Goal: Obtain resource: Obtain resource

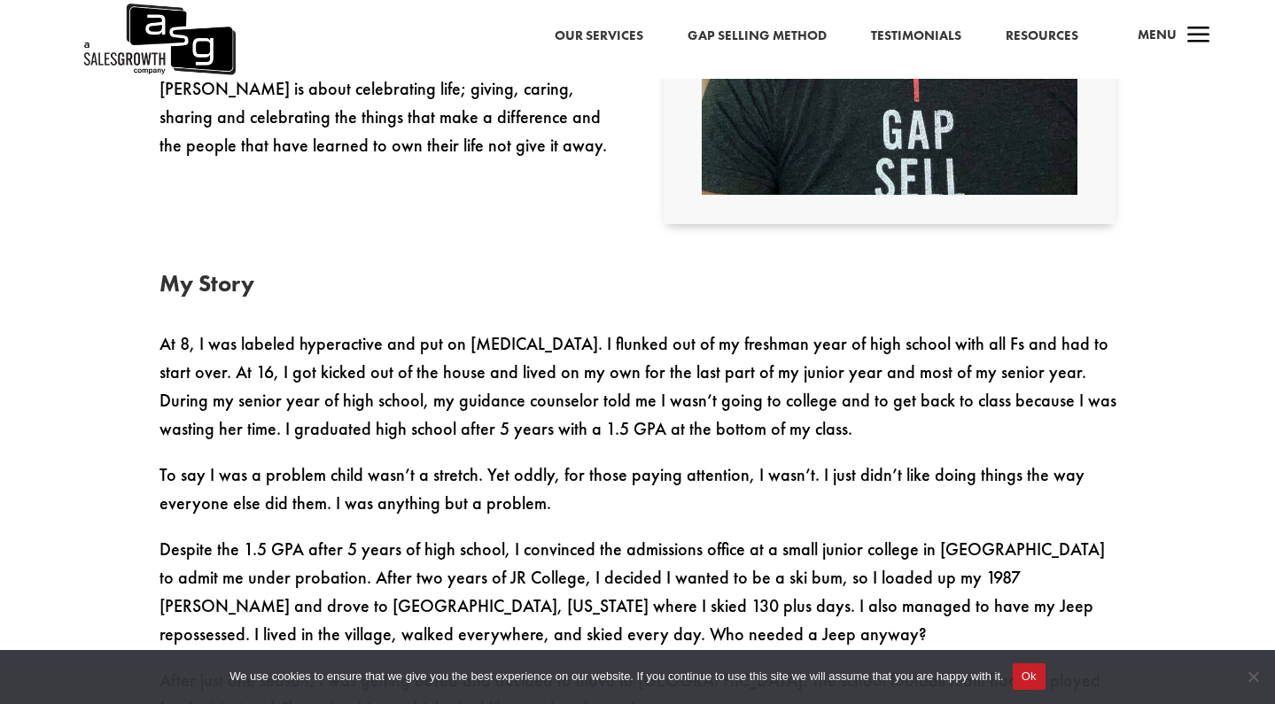
scroll to position [872, 0]
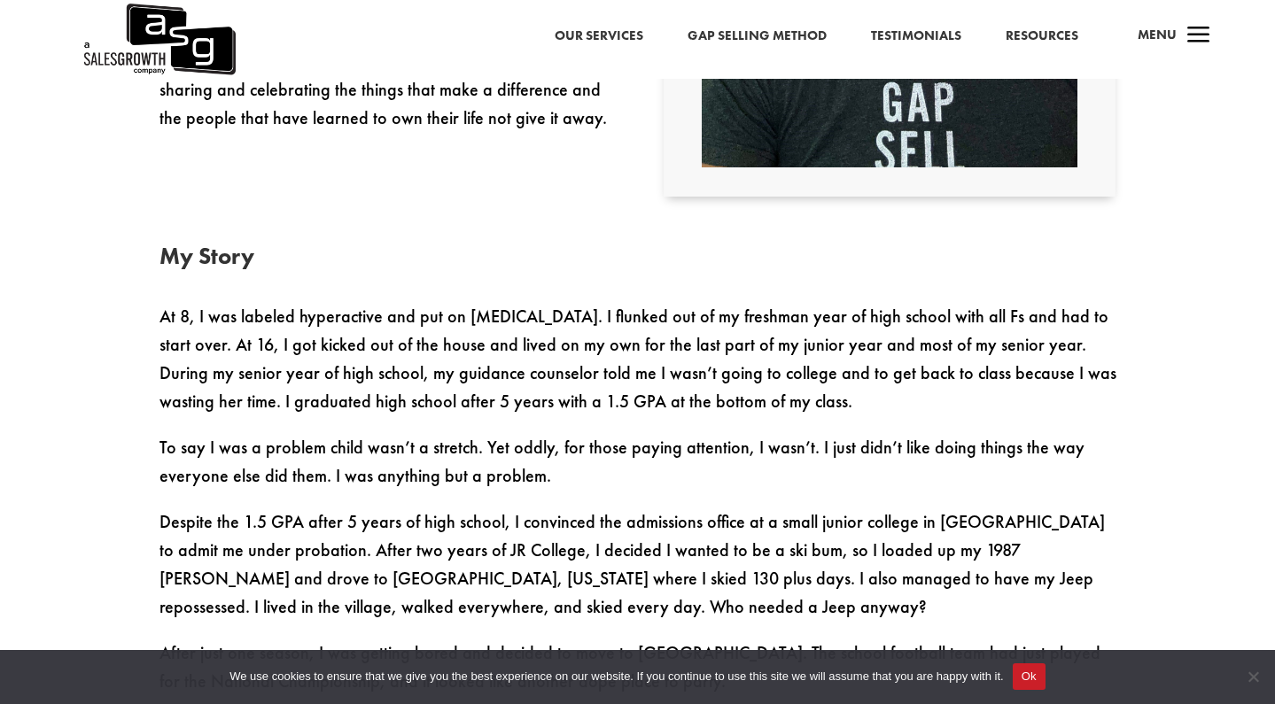
click at [477, 330] on p "At 8, I was labeled hyperactive and put on Ritalin. I flunked out of my freshma…" at bounding box center [637, 367] width 957 height 131
click at [477, 323] on p "At 8, I was labeled hyperactive and put on Ritalin. I flunked out of my freshma…" at bounding box center [637, 367] width 957 height 131
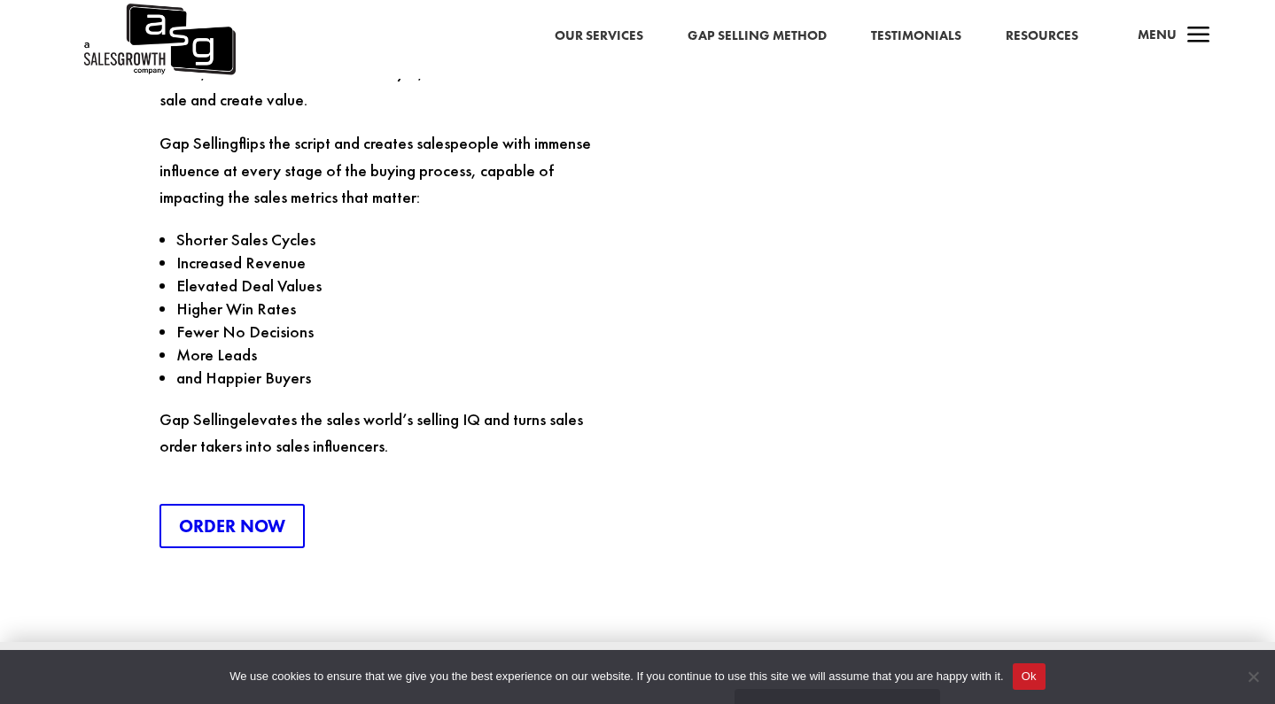
scroll to position [4665, 0]
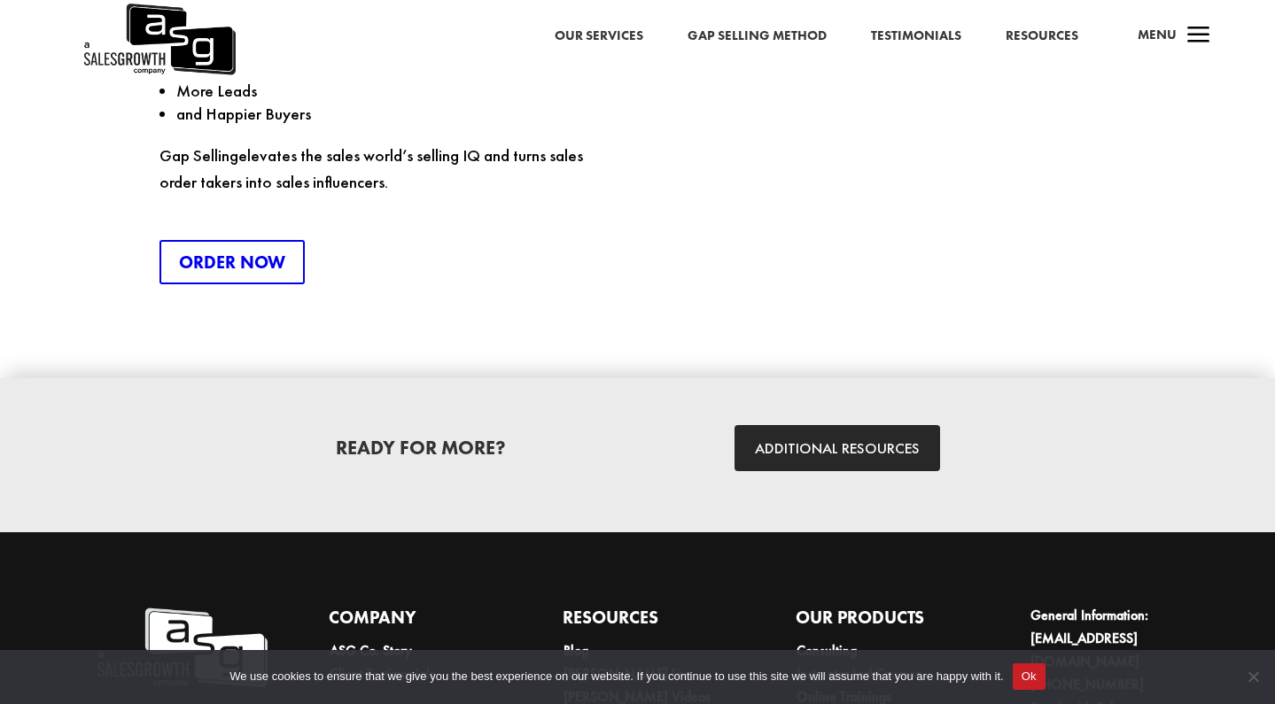
click at [616, 39] on link "Our Services" at bounding box center [599, 36] width 89 height 23
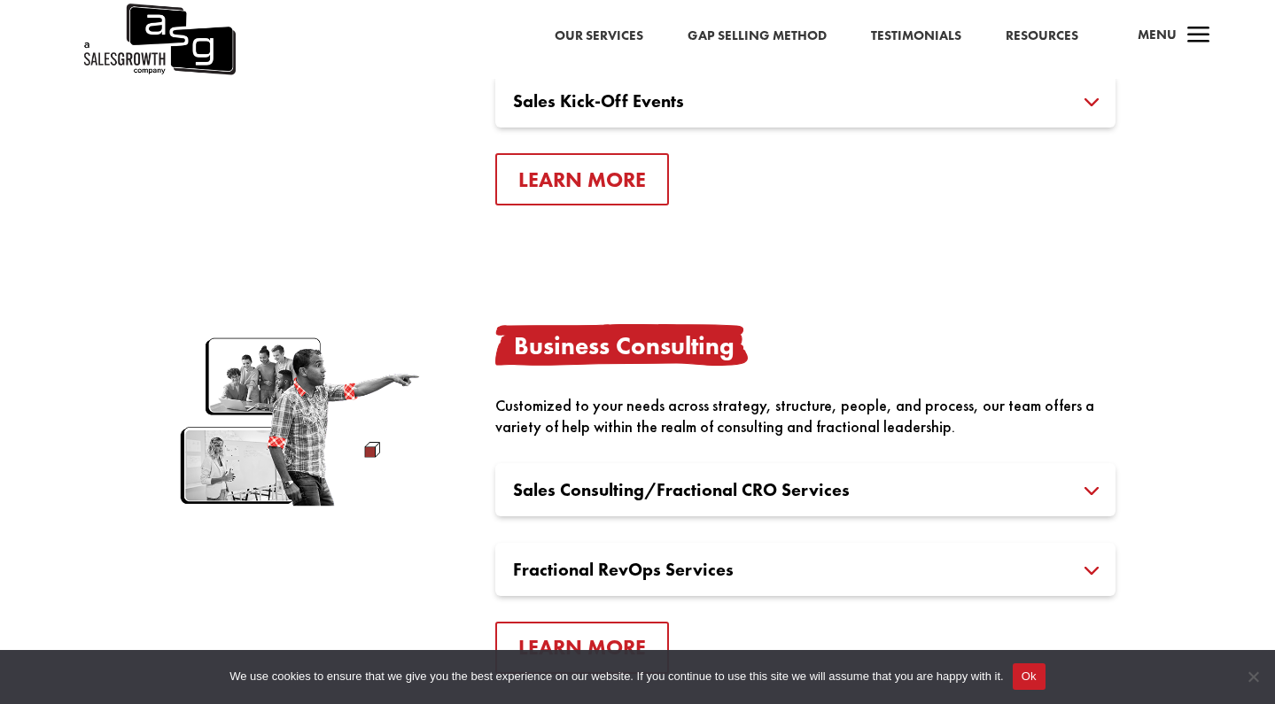
scroll to position [3077, 0]
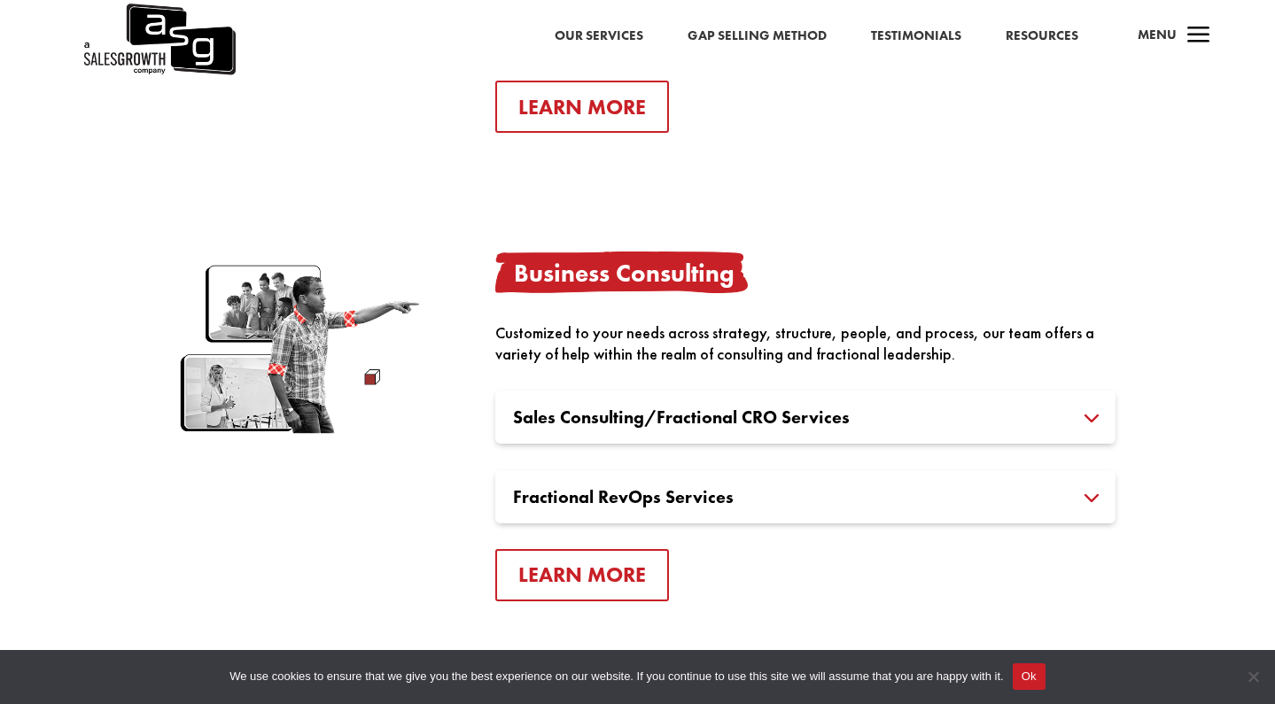
click at [933, 40] on link "Testimonials" at bounding box center [916, 36] width 90 height 23
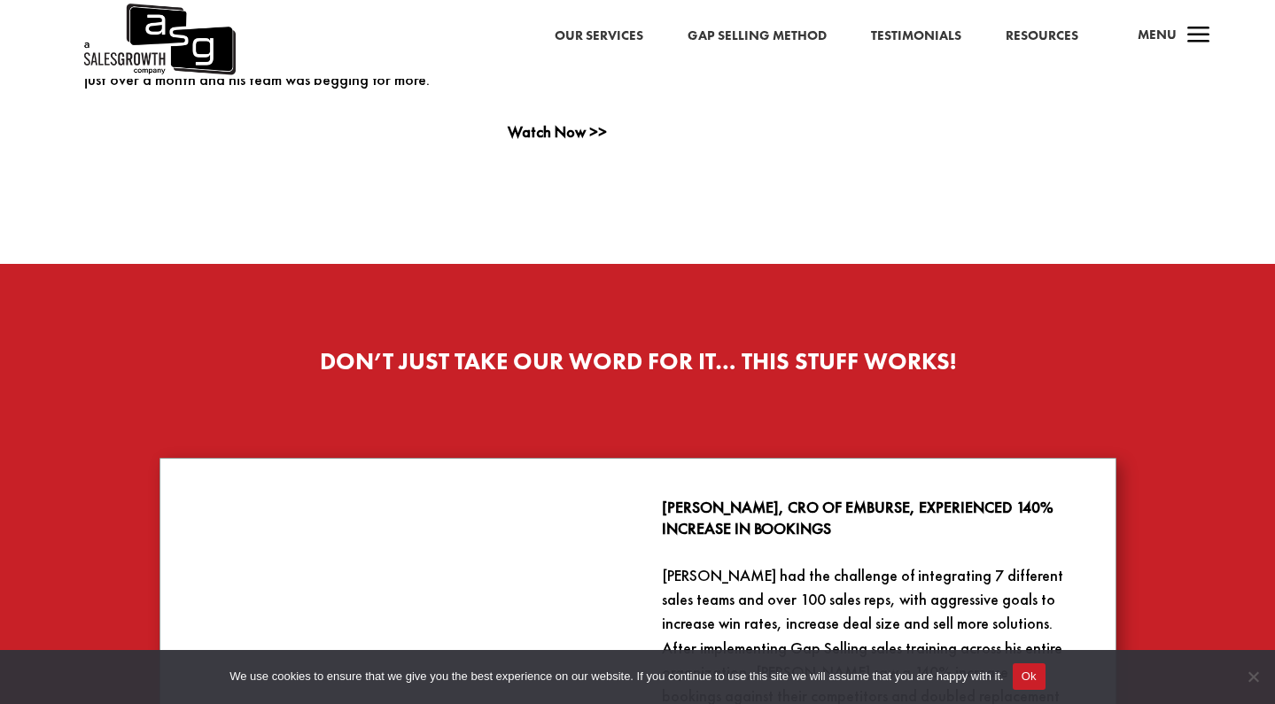
scroll to position [1920, 0]
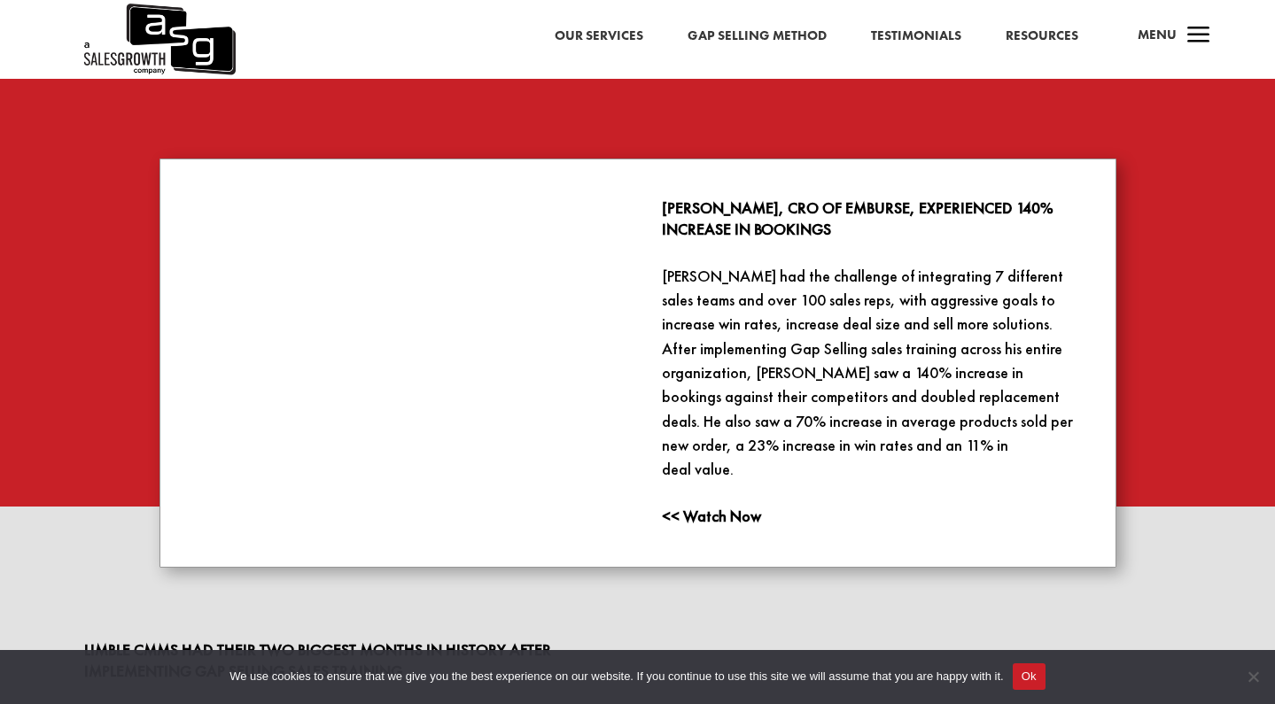
click at [299, 12] on div "Our Services Gap Selling Method Testimonials Resources a Menu" at bounding box center [637, 39] width 1275 height 79
click at [765, 33] on link "Gap Selling Method" at bounding box center [757, 36] width 139 height 23
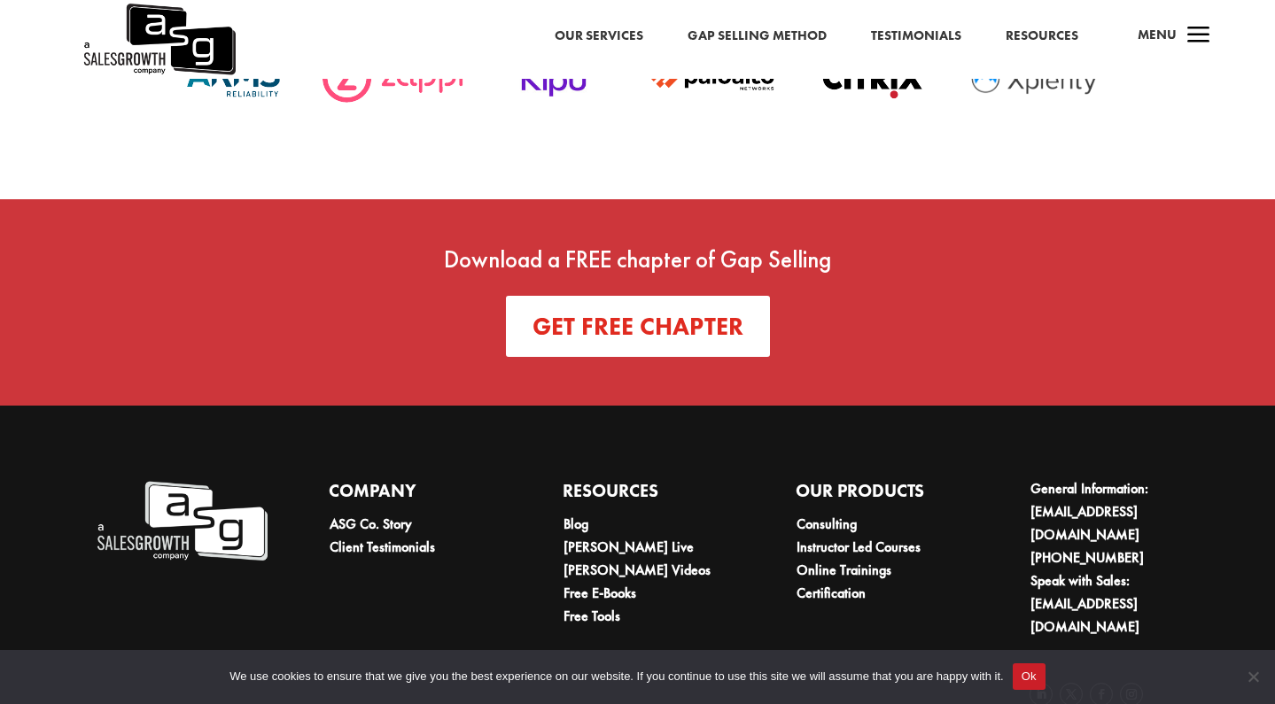
scroll to position [6239, 0]
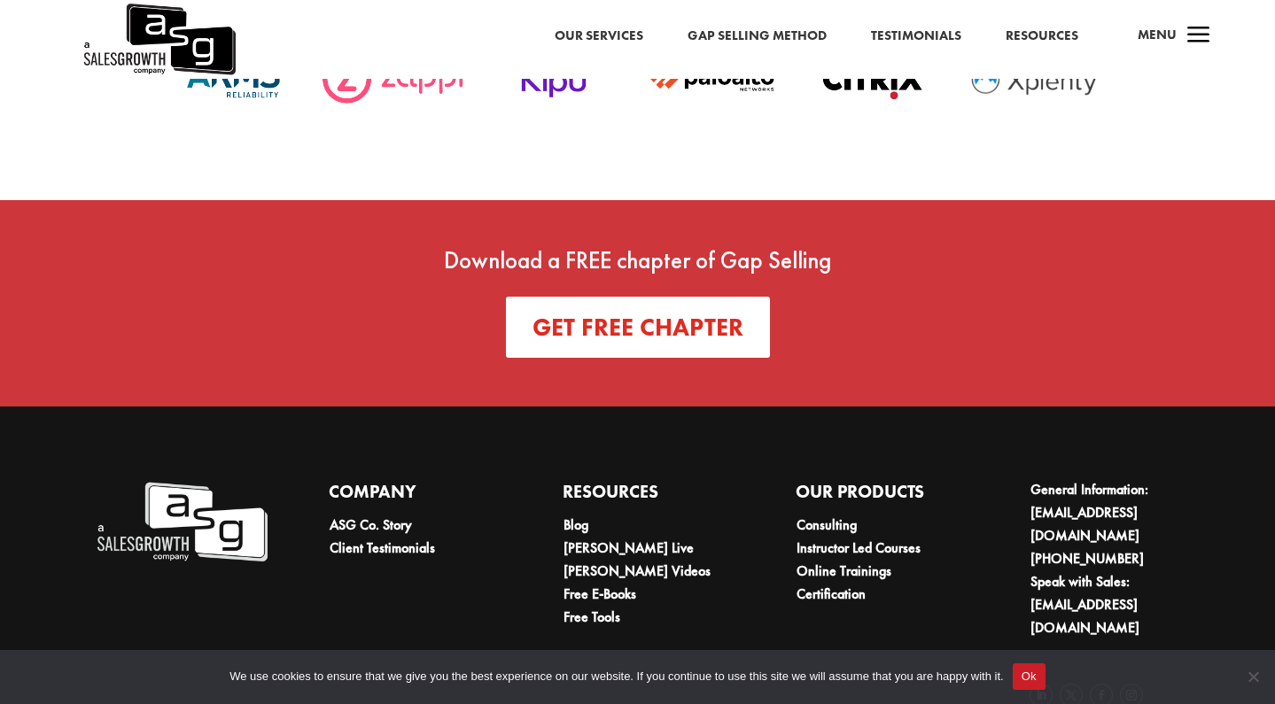
click at [603, 297] on link "Get FREE Chapter" at bounding box center [638, 327] width 264 height 60
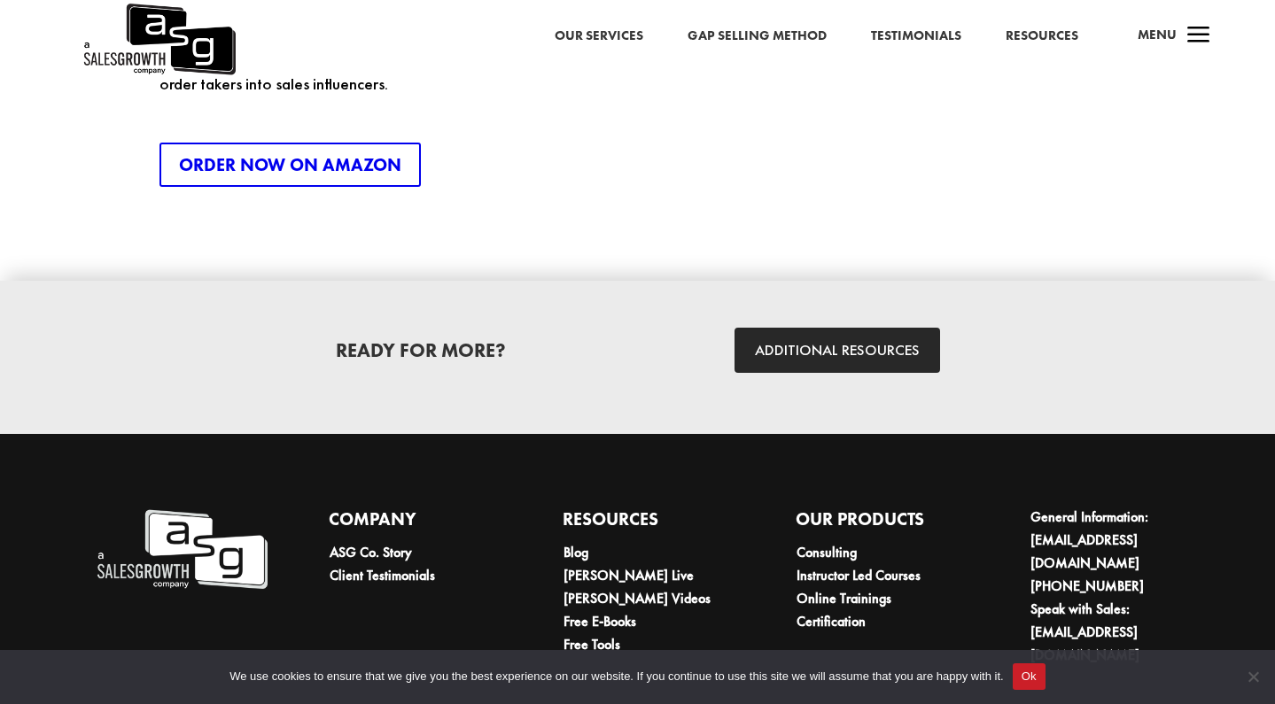
scroll to position [2881, 0]
